Goal: Information Seeking & Learning: Learn about a topic

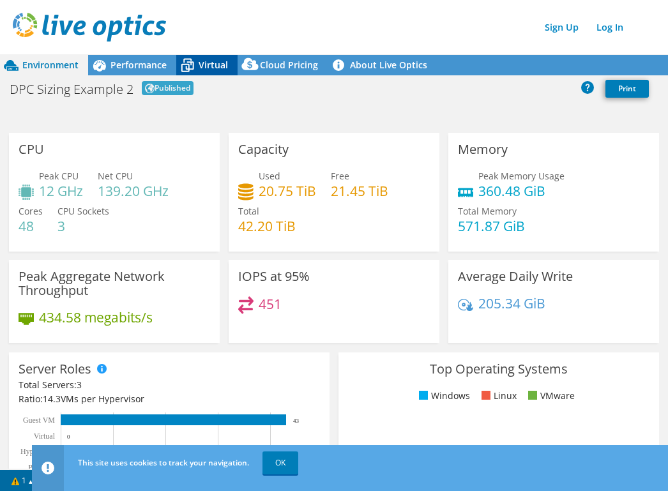
click at [213, 69] on span "Virtual" at bounding box center [213, 65] width 29 height 12
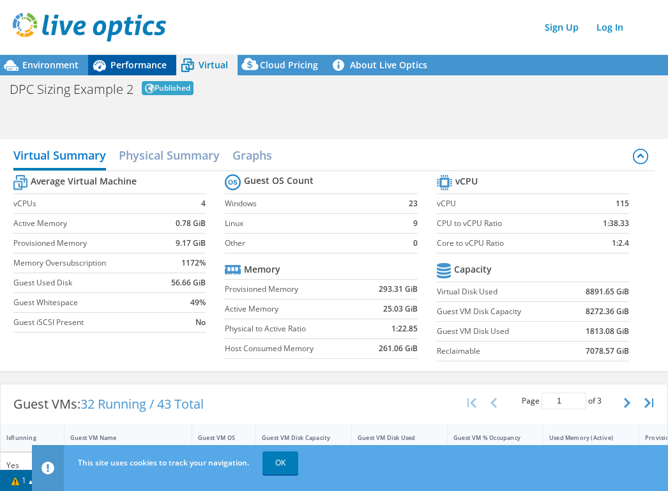
click at [138, 70] on span "Performance" at bounding box center [138, 65] width 56 height 12
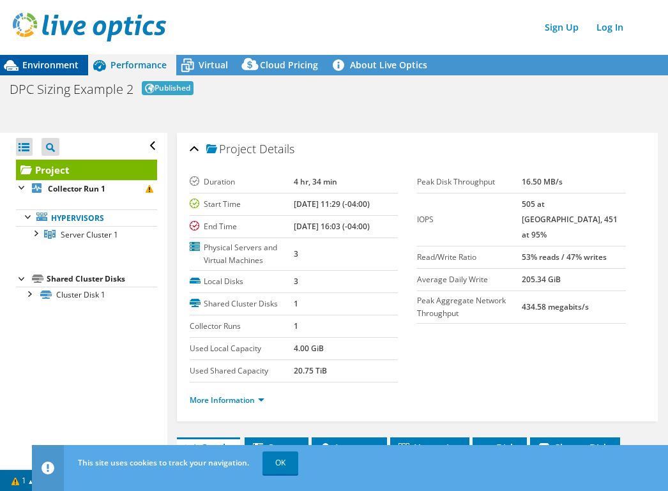
click at [50, 70] on span "Environment" at bounding box center [50, 65] width 56 height 12
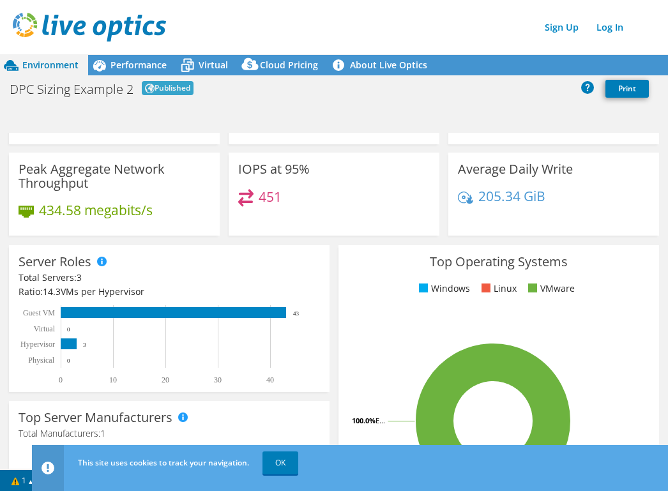
scroll to position [128, 0]
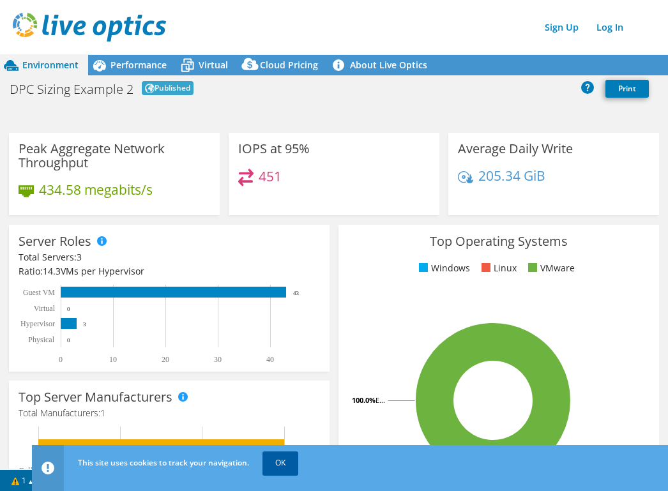
click at [283, 464] on link "OK" at bounding box center [280, 462] width 36 height 23
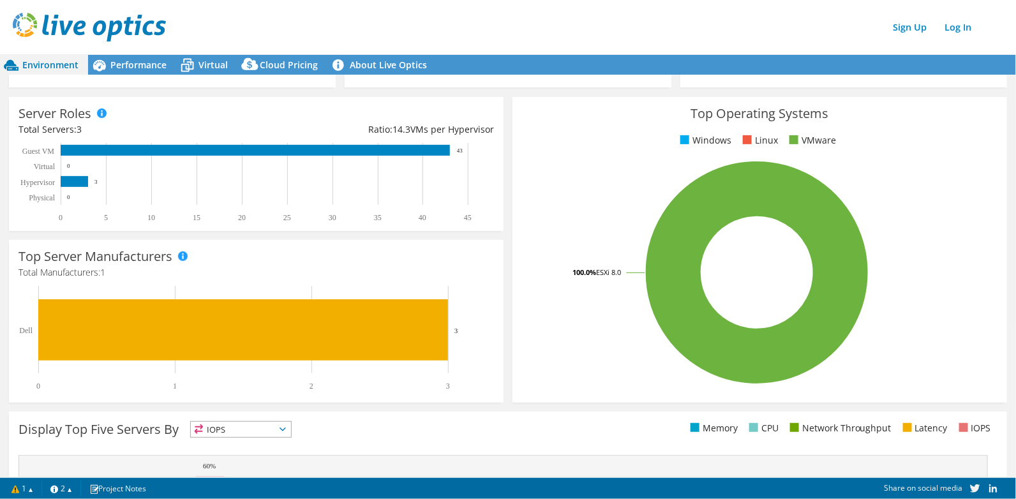
scroll to position [0, 0]
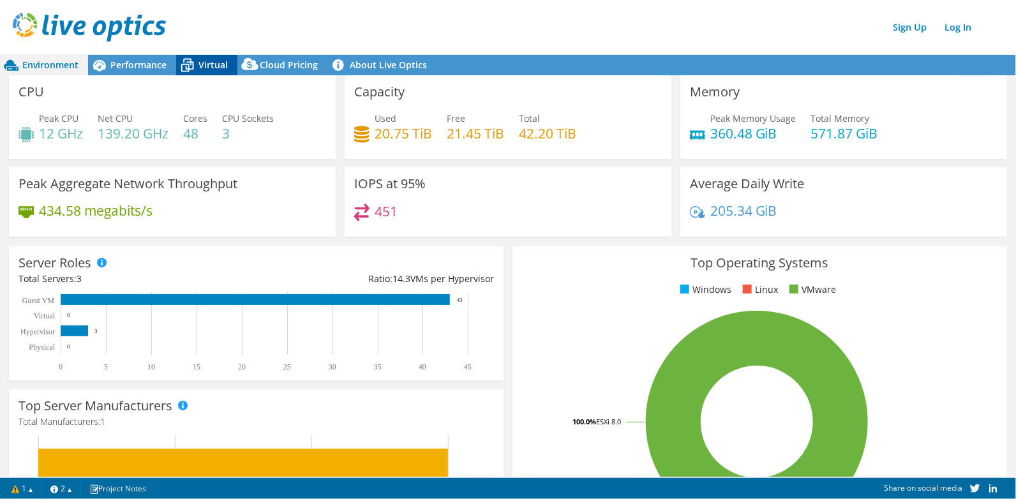
click at [200, 63] on span "Virtual" at bounding box center [213, 65] width 29 height 12
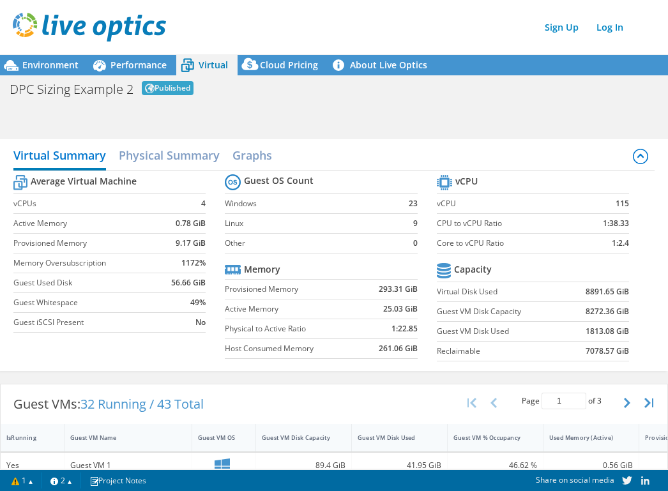
scroll to position [394, 0]
